Goal: Check status: Check status

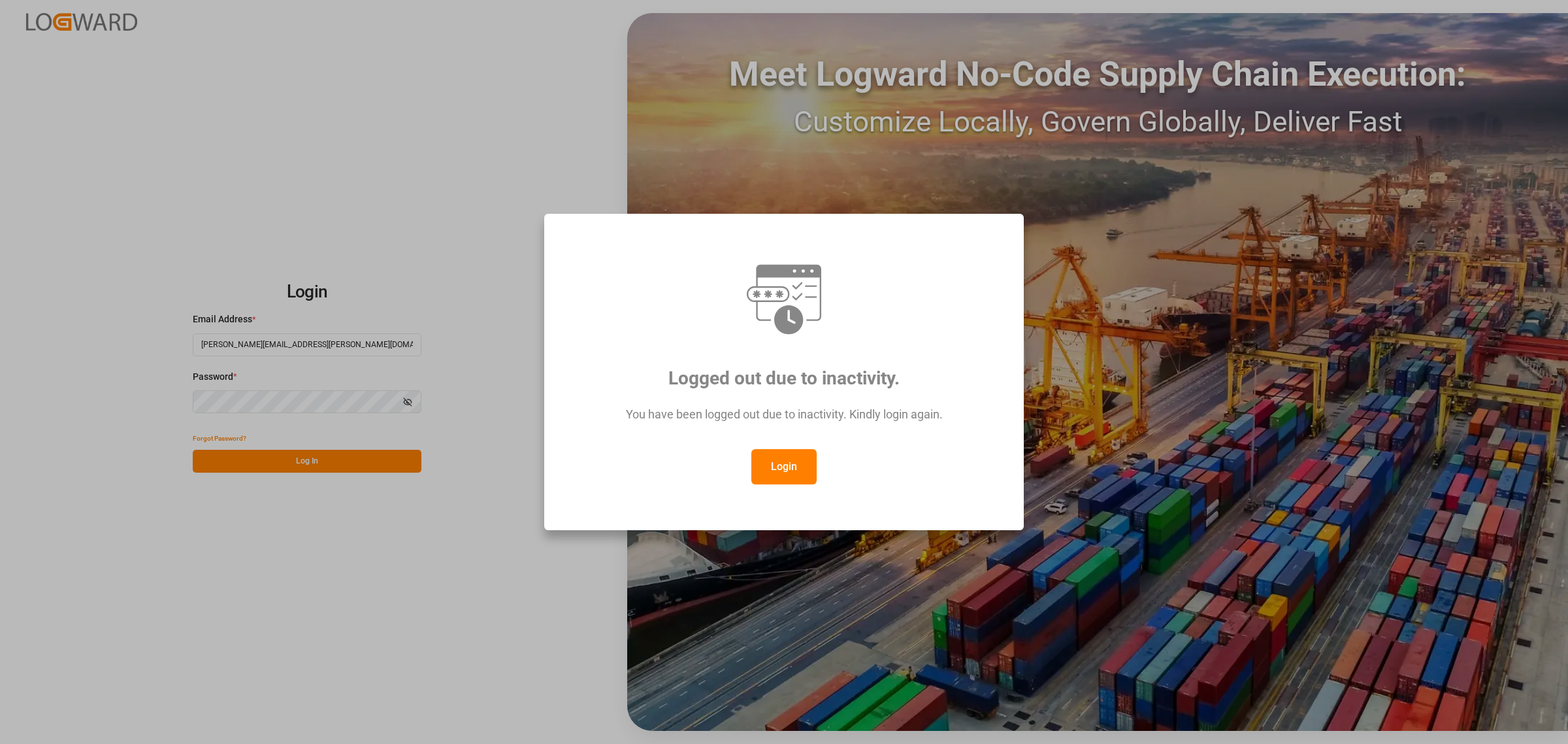
click at [790, 475] on button "Login" at bounding box center [784, 467] width 65 height 35
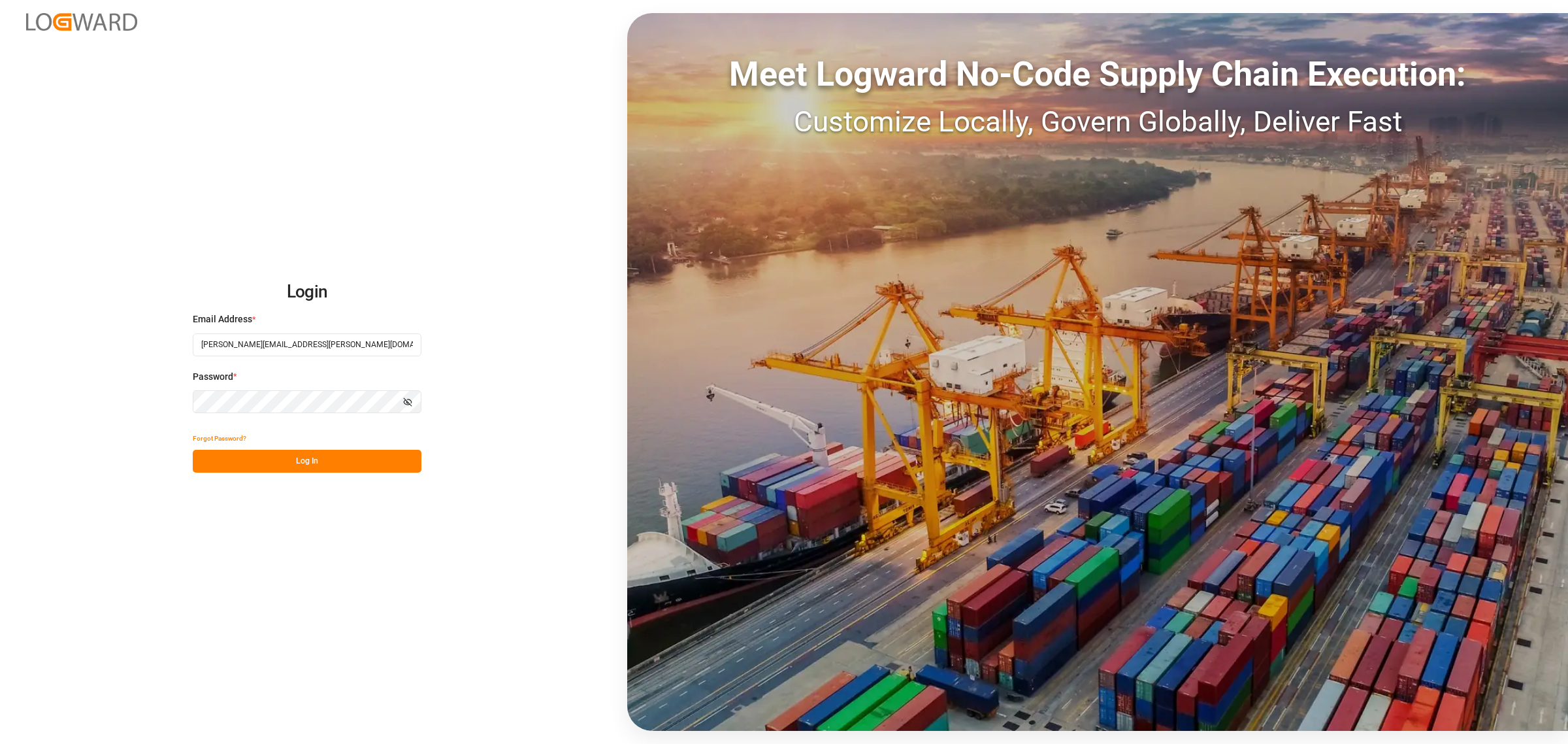
click at [337, 462] on button "Log In" at bounding box center [307, 461] width 229 height 23
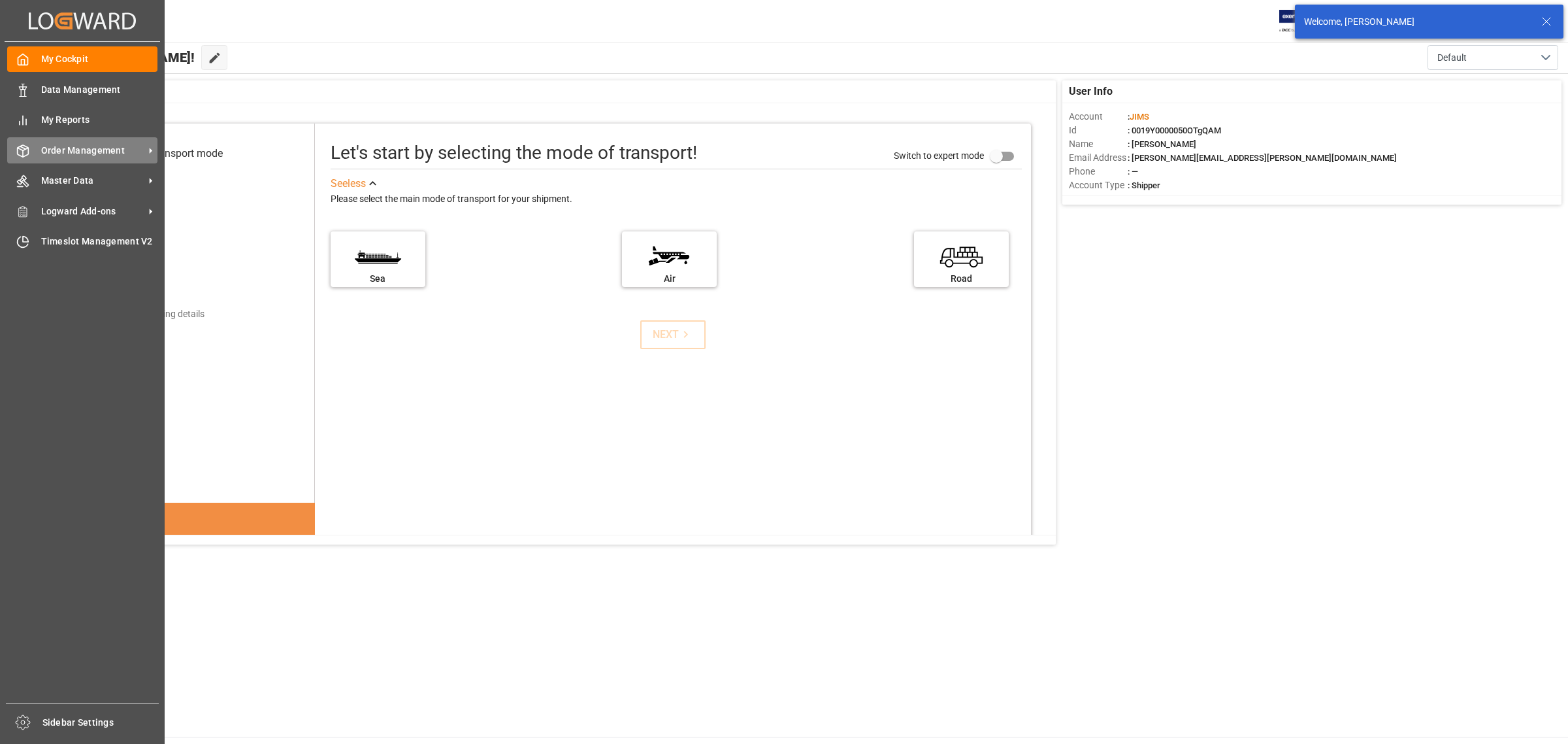
click at [83, 144] on span "Order Management" at bounding box center [93, 151] width 103 height 14
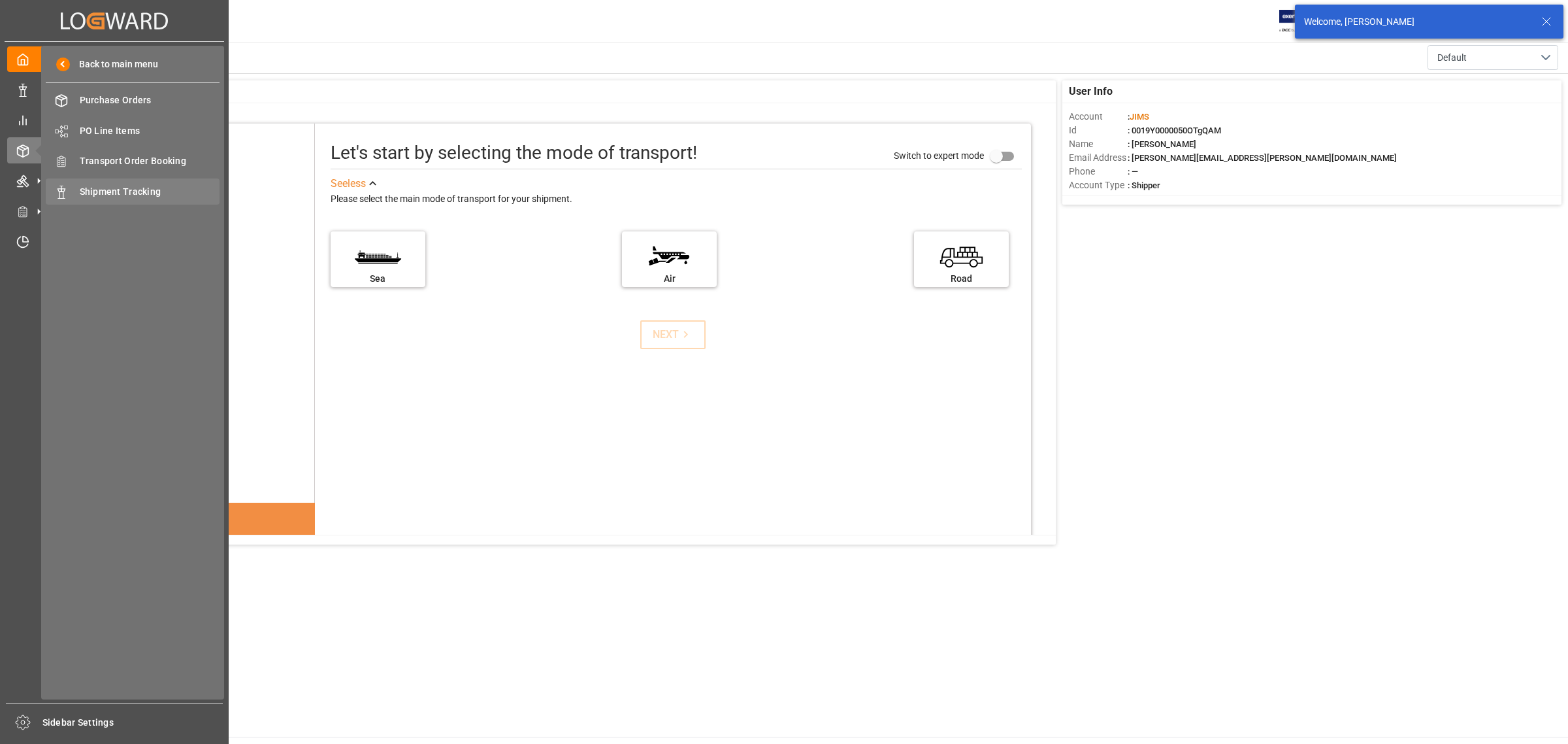
click at [141, 197] on span "Shipment Tracking" at bounding box center [150, 191] width 141 height 14
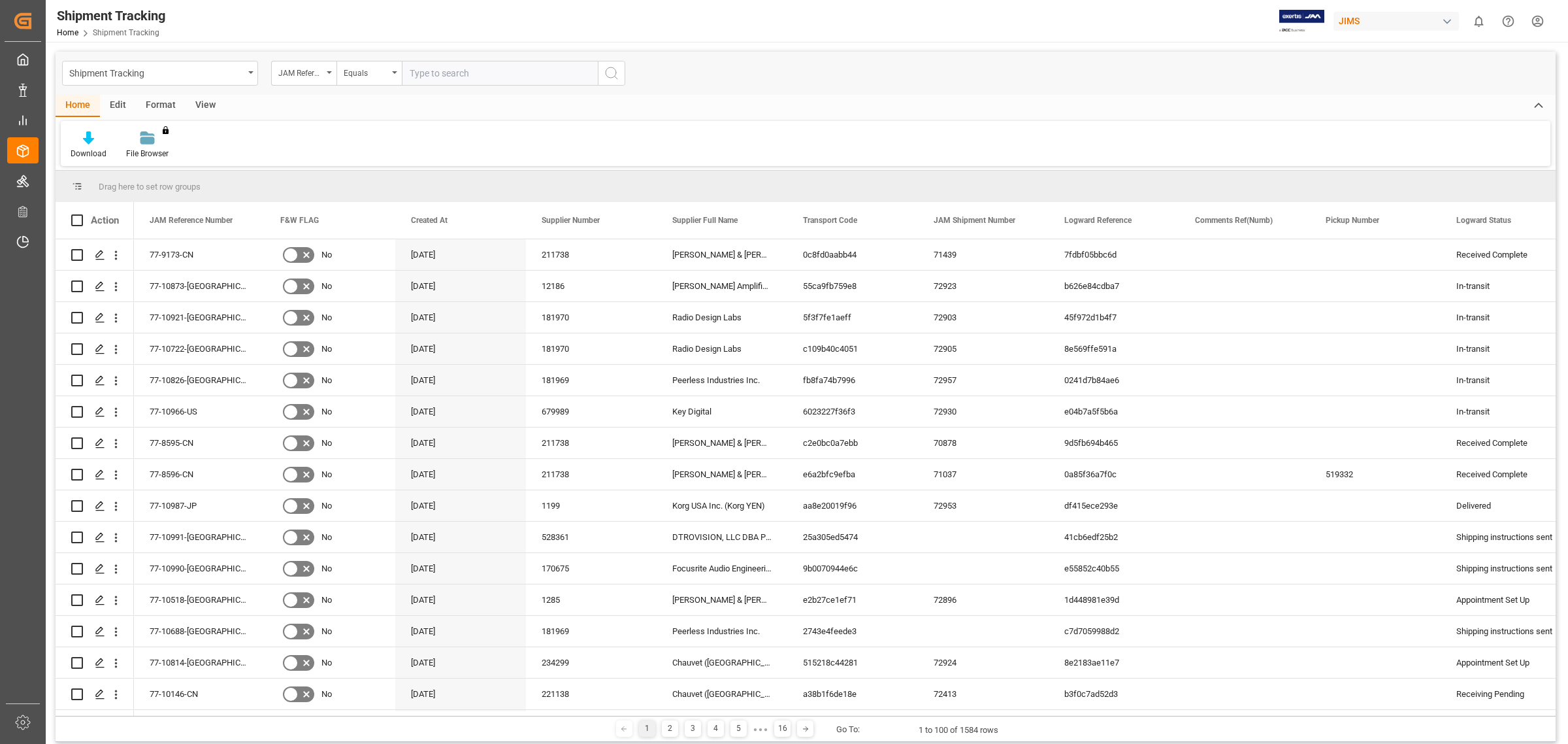
click at [427, 72] on input "text" at bounding box center [500, 74] width 196 height 25
type input "77-9934-CN"
click at [613, 76] on icon "search button" at bounding box center [612, 73] width 16 height 16
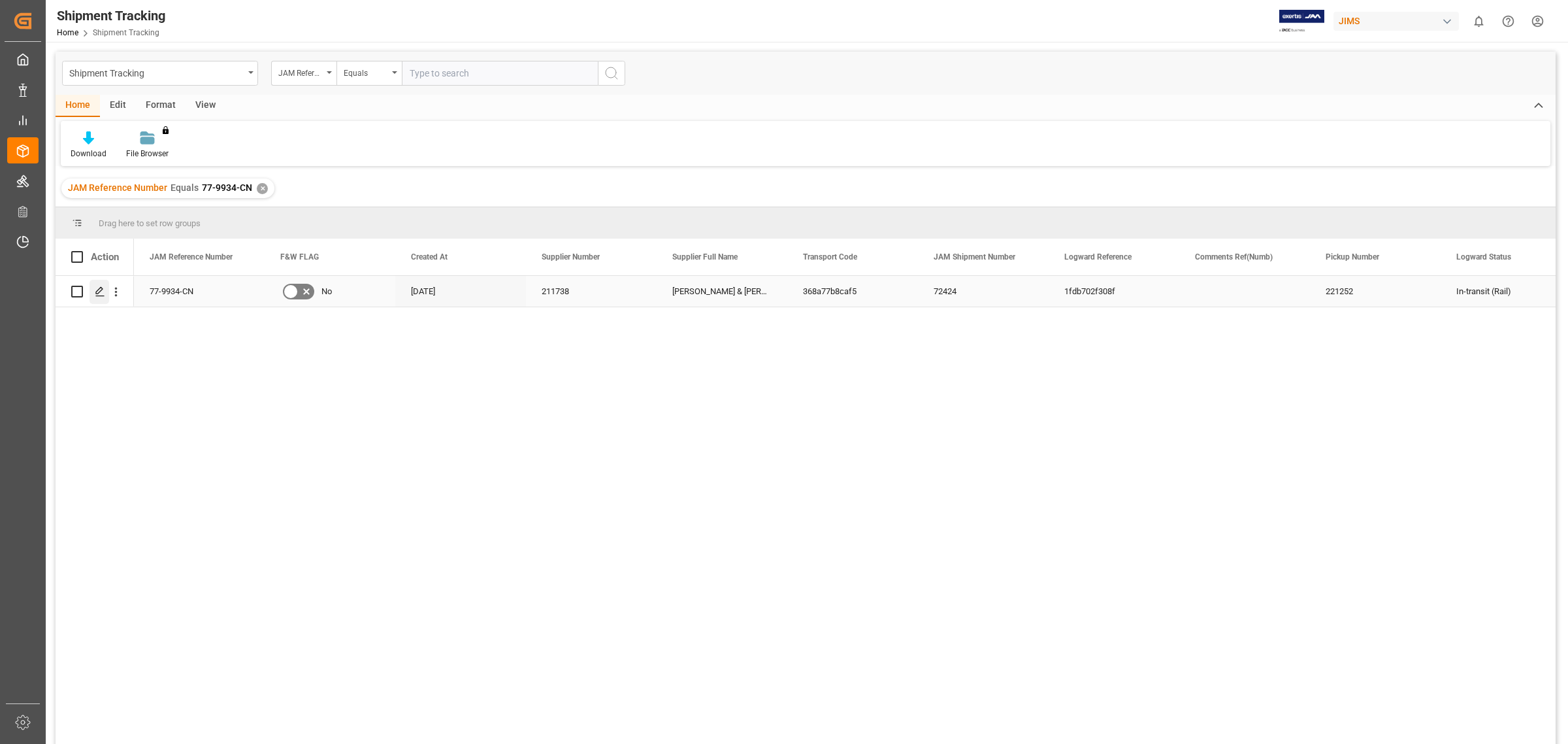
click at [96, 287] on icon "Press SPACE to select this row." at bounding box center [100, 292] width 11 height 11
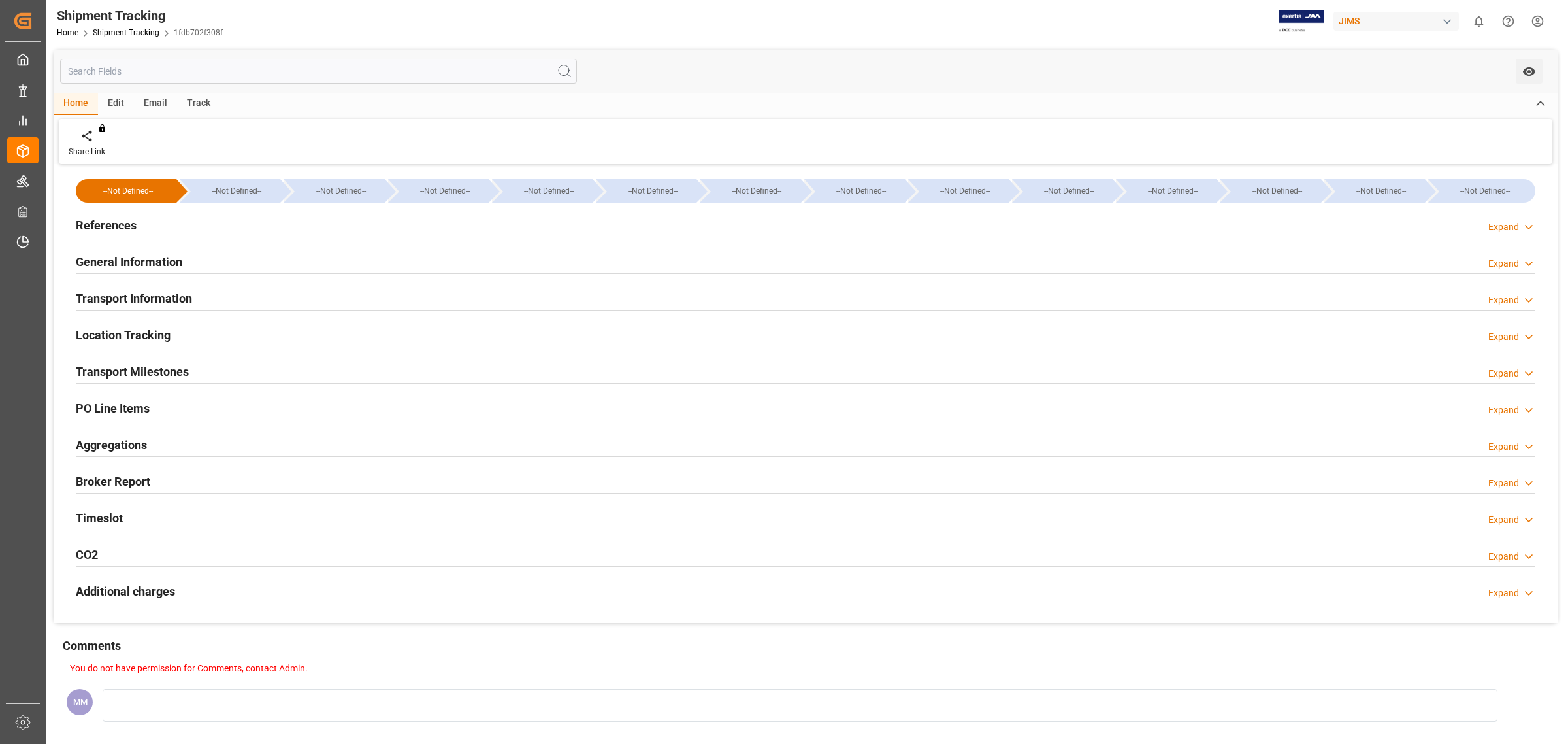
click at [113, 216] on h2 "References" at bounding box center [106, 225] width 61 height 18
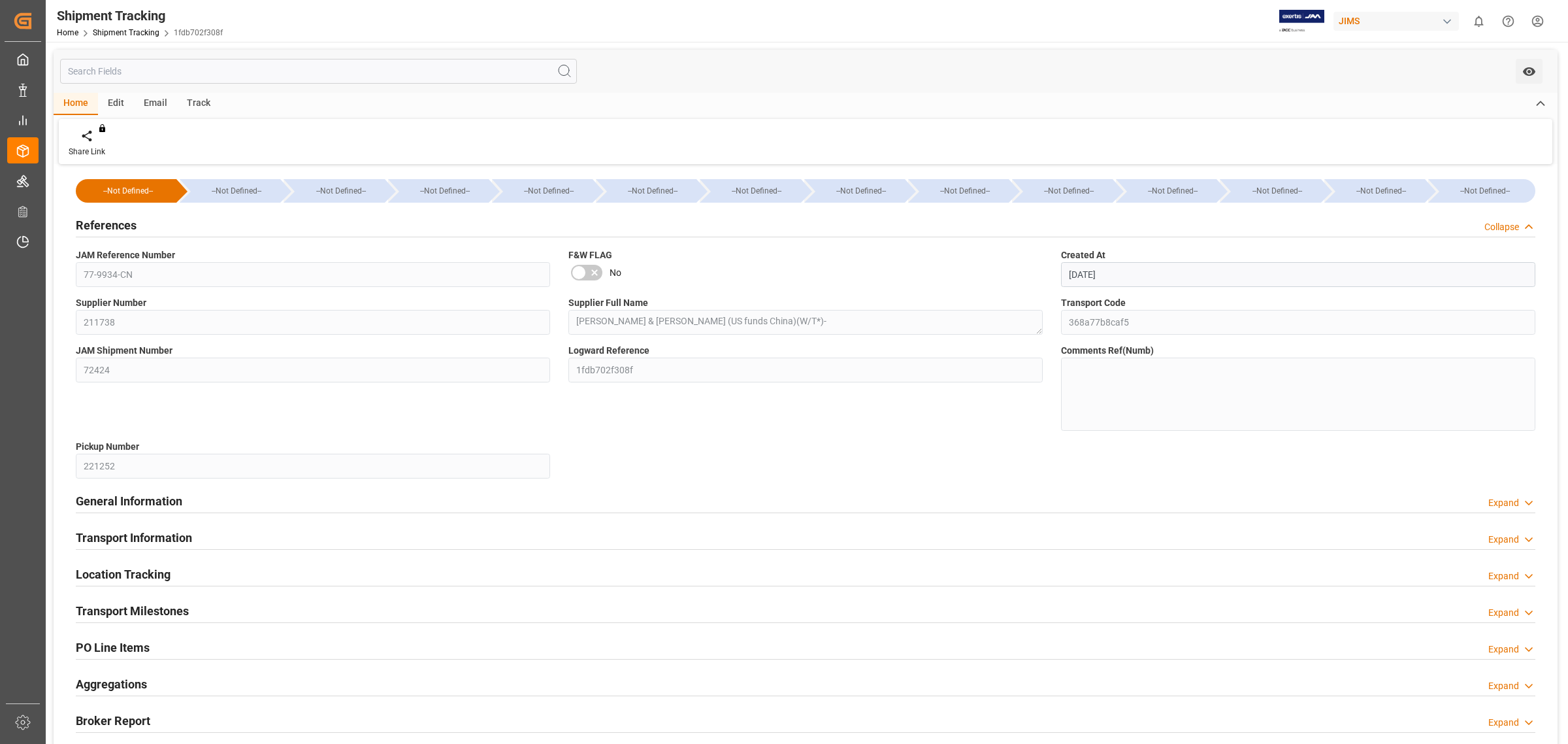
click at [126, 218] on h2 "References" at bounding box center [106, 225] width 61 height 18
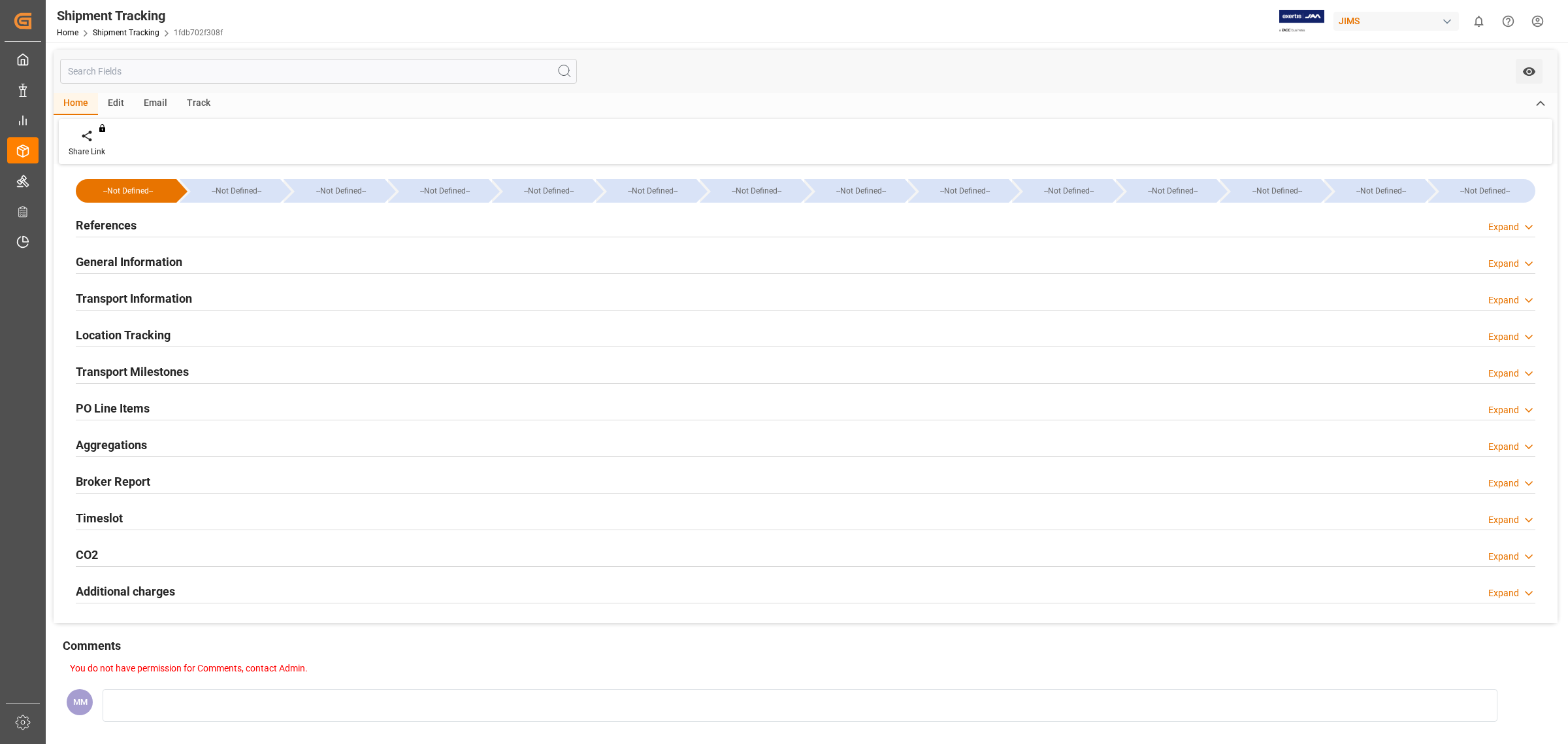
click at [122, 264] on h2 "General Information" at bounding box center [129, 262] width 106 height 18
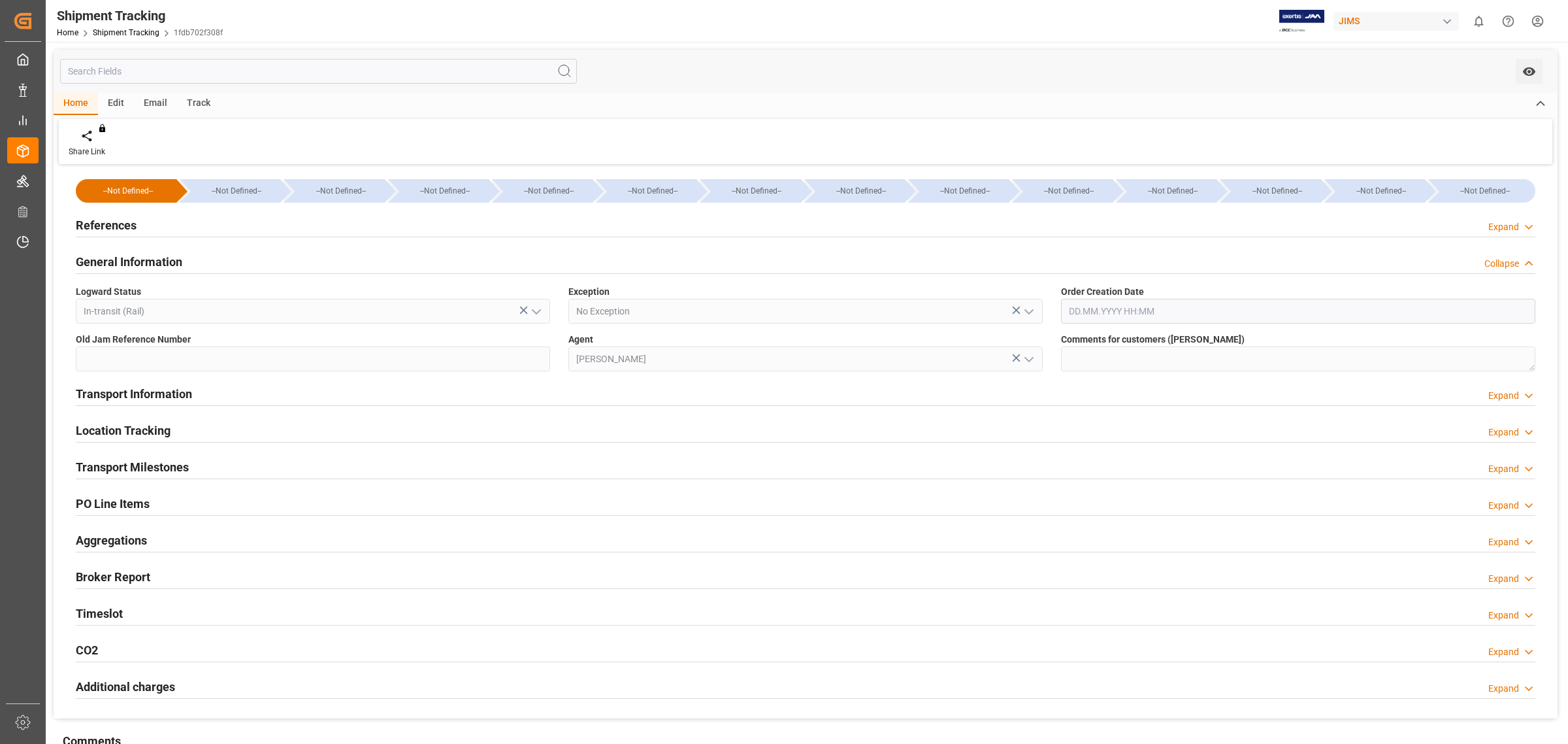
click at [124, 263] on h2 "General Information" at bounding box center [129, 262] width 106 height 18
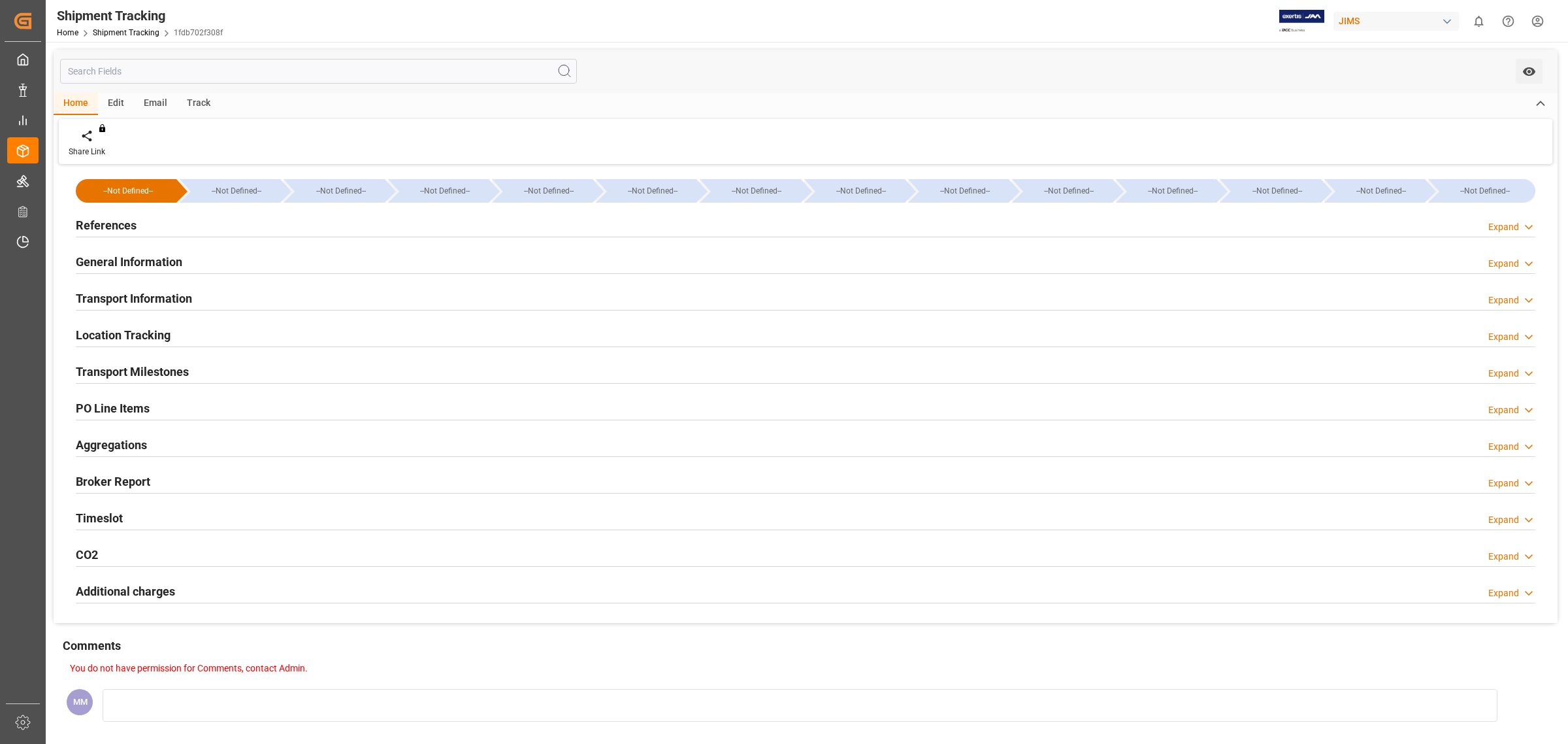
click at [124, 293] on h2 "Transport Information" at bounding box center [133, 298] width 116 height 18
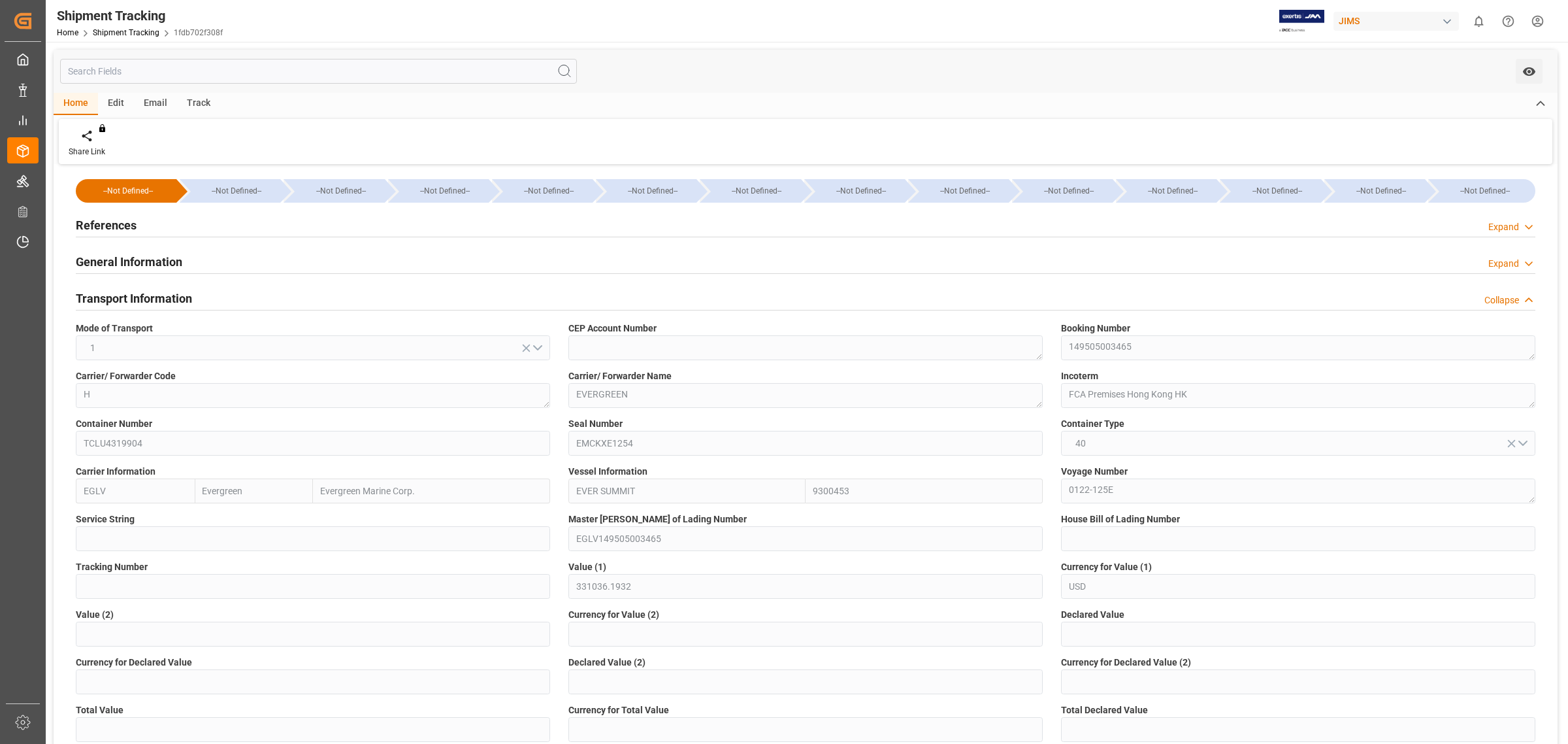
click at [122, 301] on h2 "Transport Information" at bounding box center [133, 298] width 116 height 18
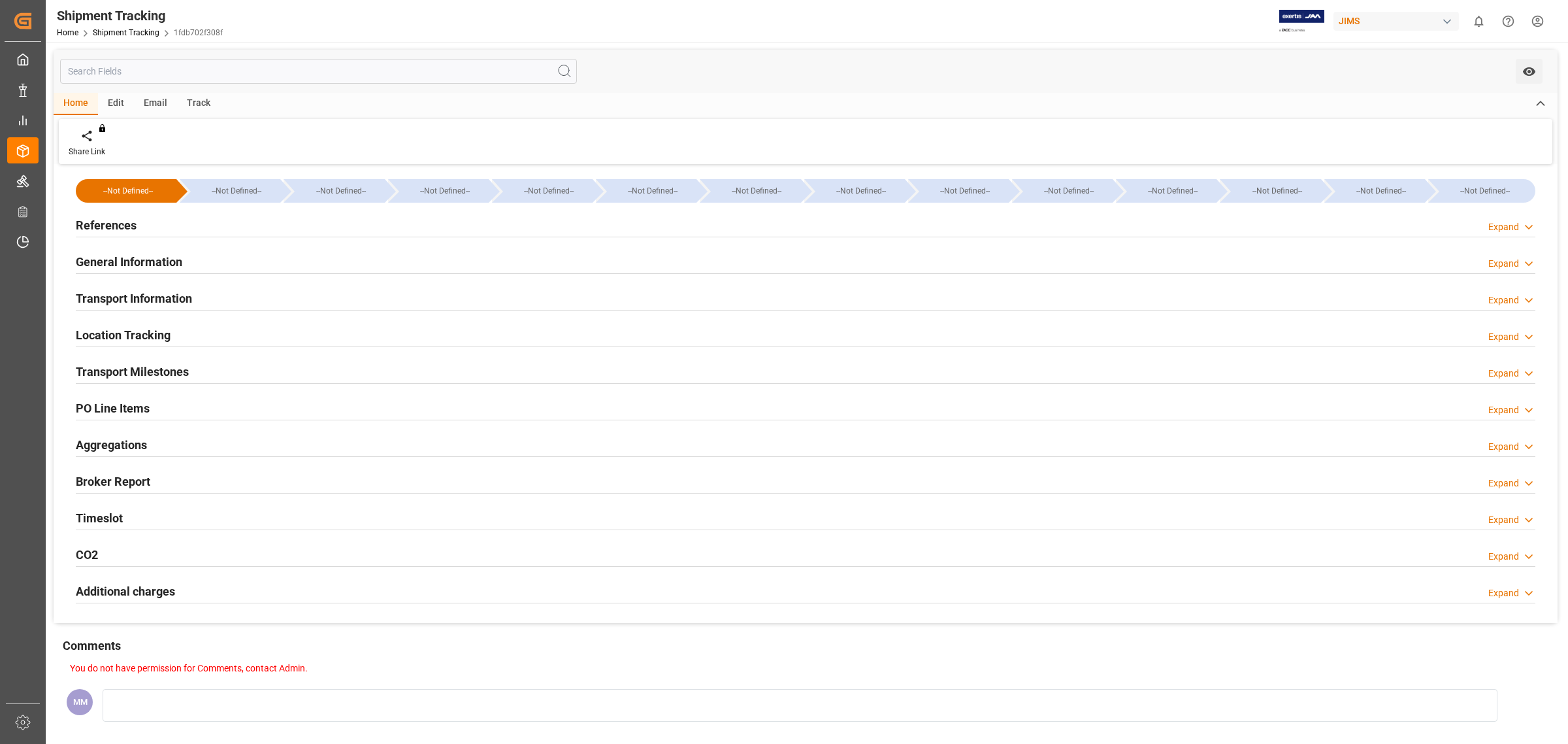
click at [99, 518] on h2 "Timeslot" at bounding box center [99, 518] width 47 height 18
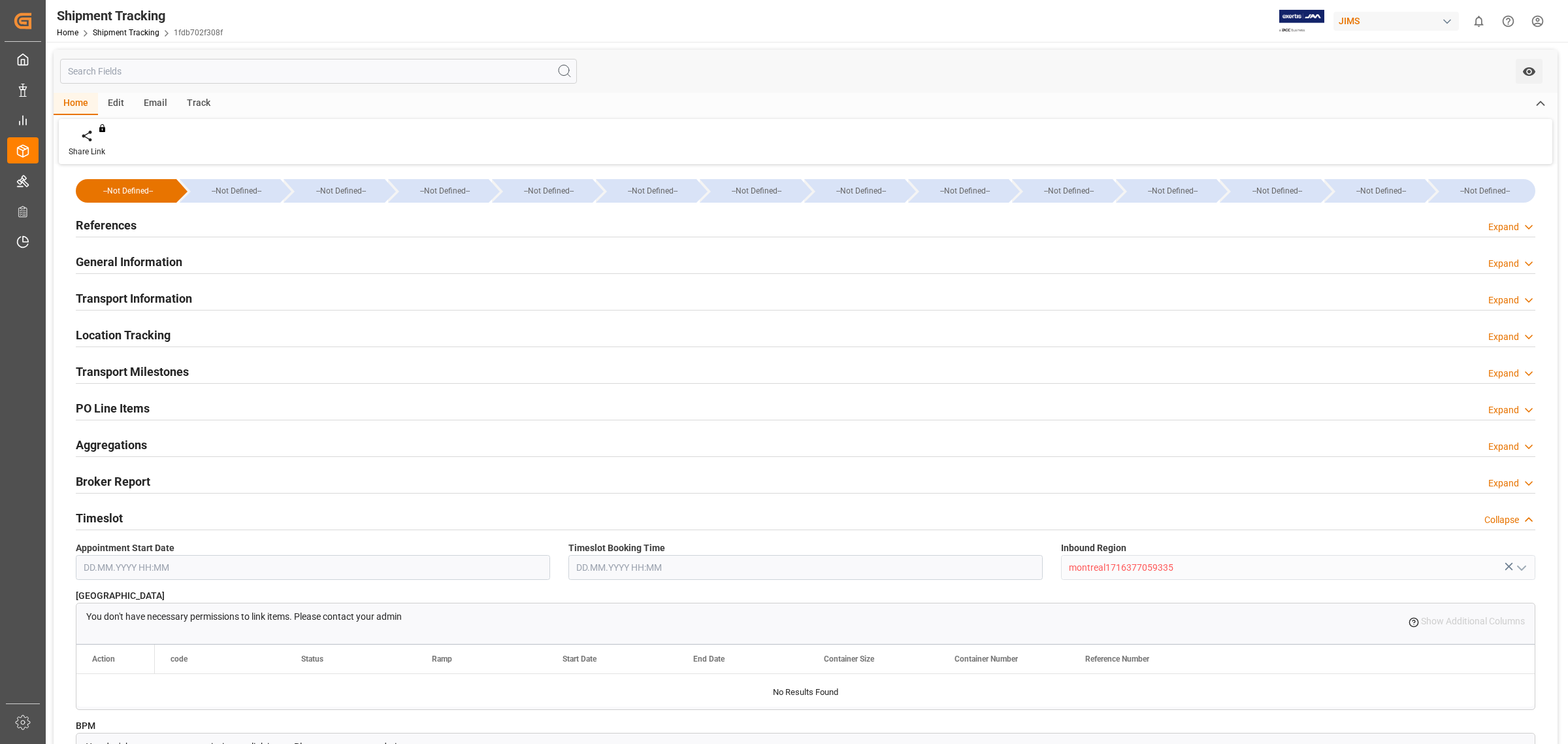
click at [99, 518] on h2 "Timeslot" at bounding box center [99, 518] width 47 height 18
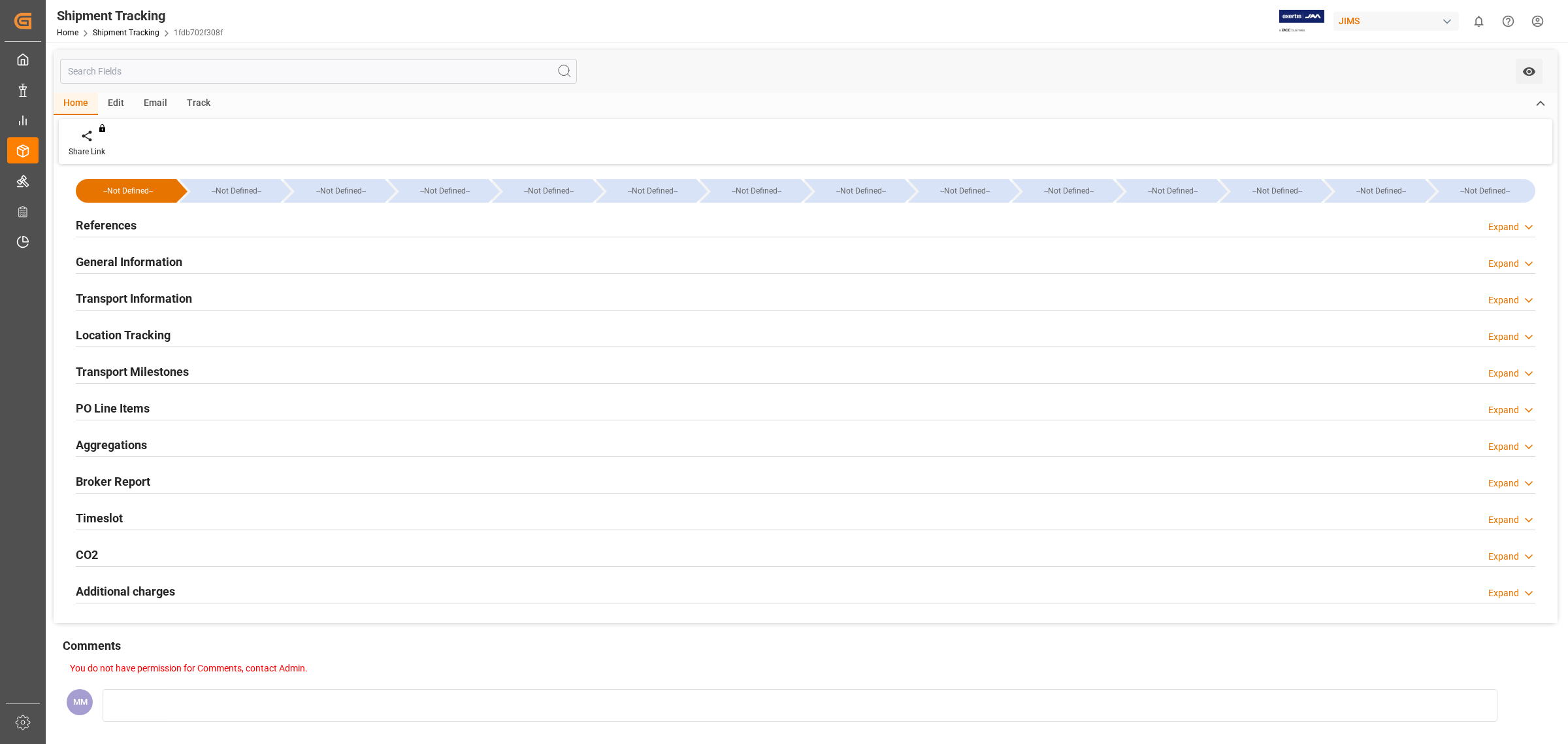
click at [148, 296] on h2 "Transport Information" at bounding box center [133, 298] width 116 height 18
